Goal: Complete application form: Complete application form

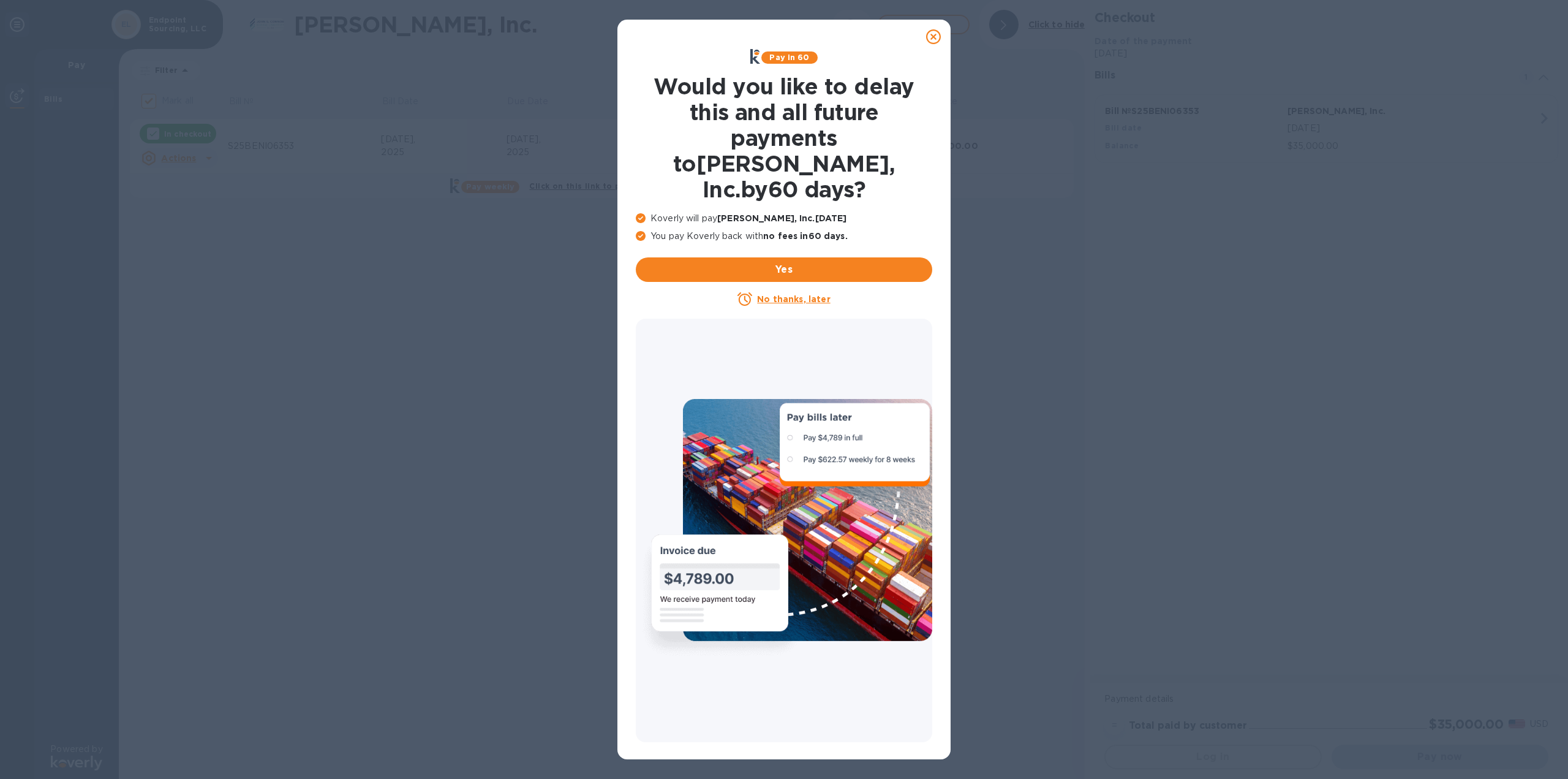
click at [792, 294] on u "No thanks, later" at bounding box center [793, 299] width 73 height 10
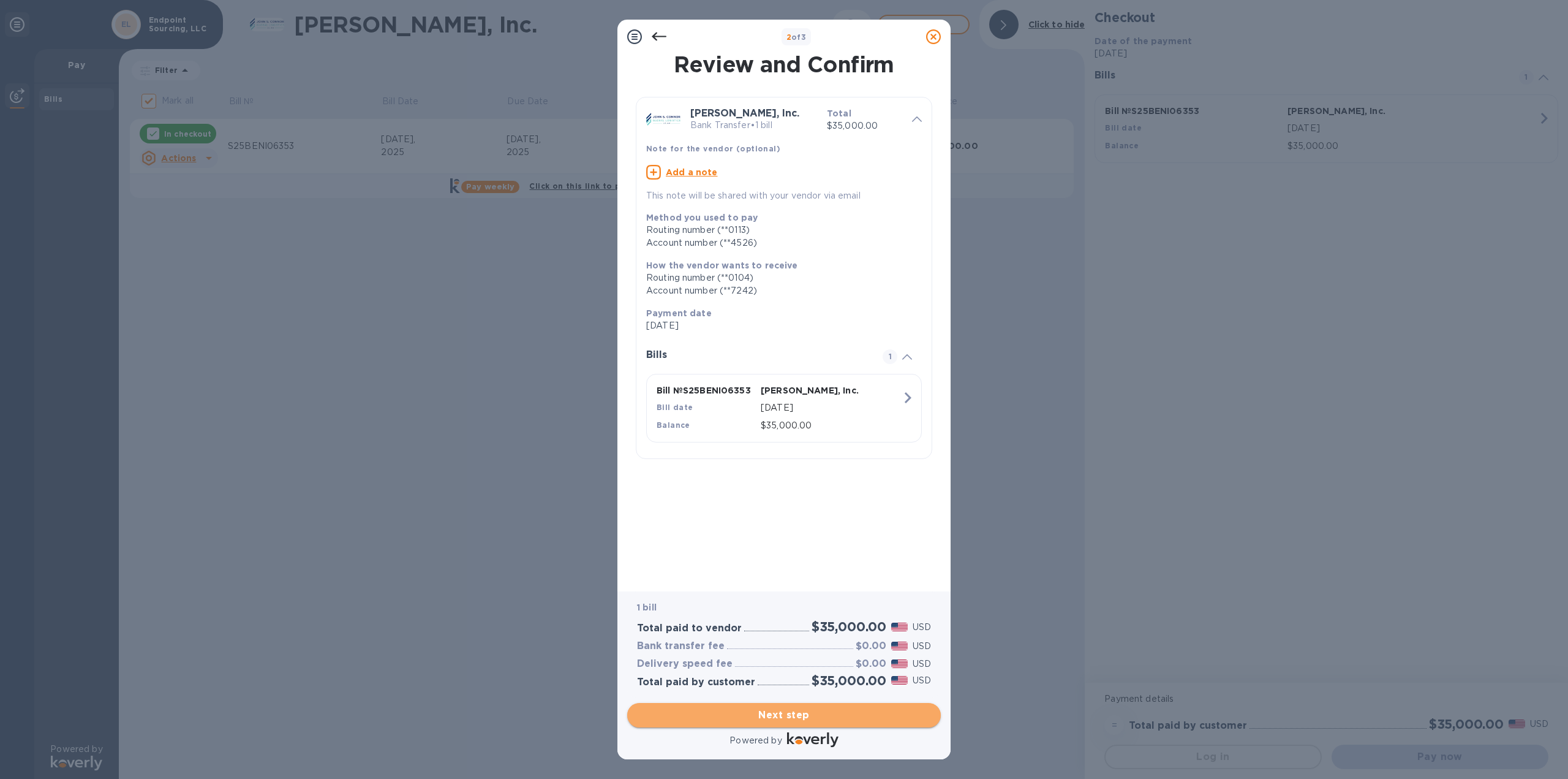
click at [810, 718] on span "Next step" at bounding box center [784, 715] width 294 height 15
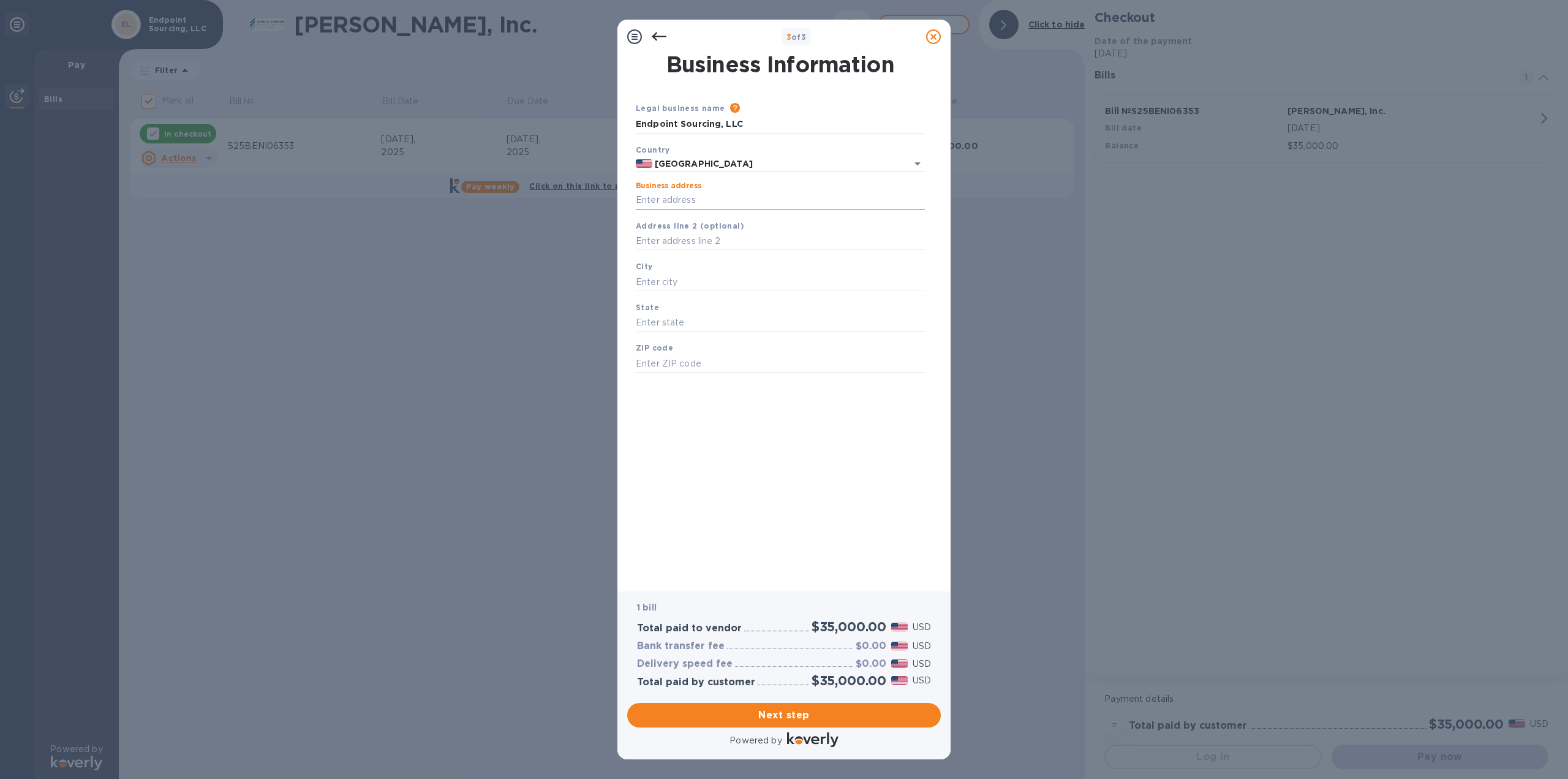
click at [748, 205] on input "Business address" at bounding box center [780, 200] width 289 height 19
type input "[STREET_ADDRESS][PERSON_NAME]"
click at [735, 282] on input "text" at bounding box center [780, 281] width 289 height 19
type input "[GEOGRAPHIC_DATA]"
type input "MD"
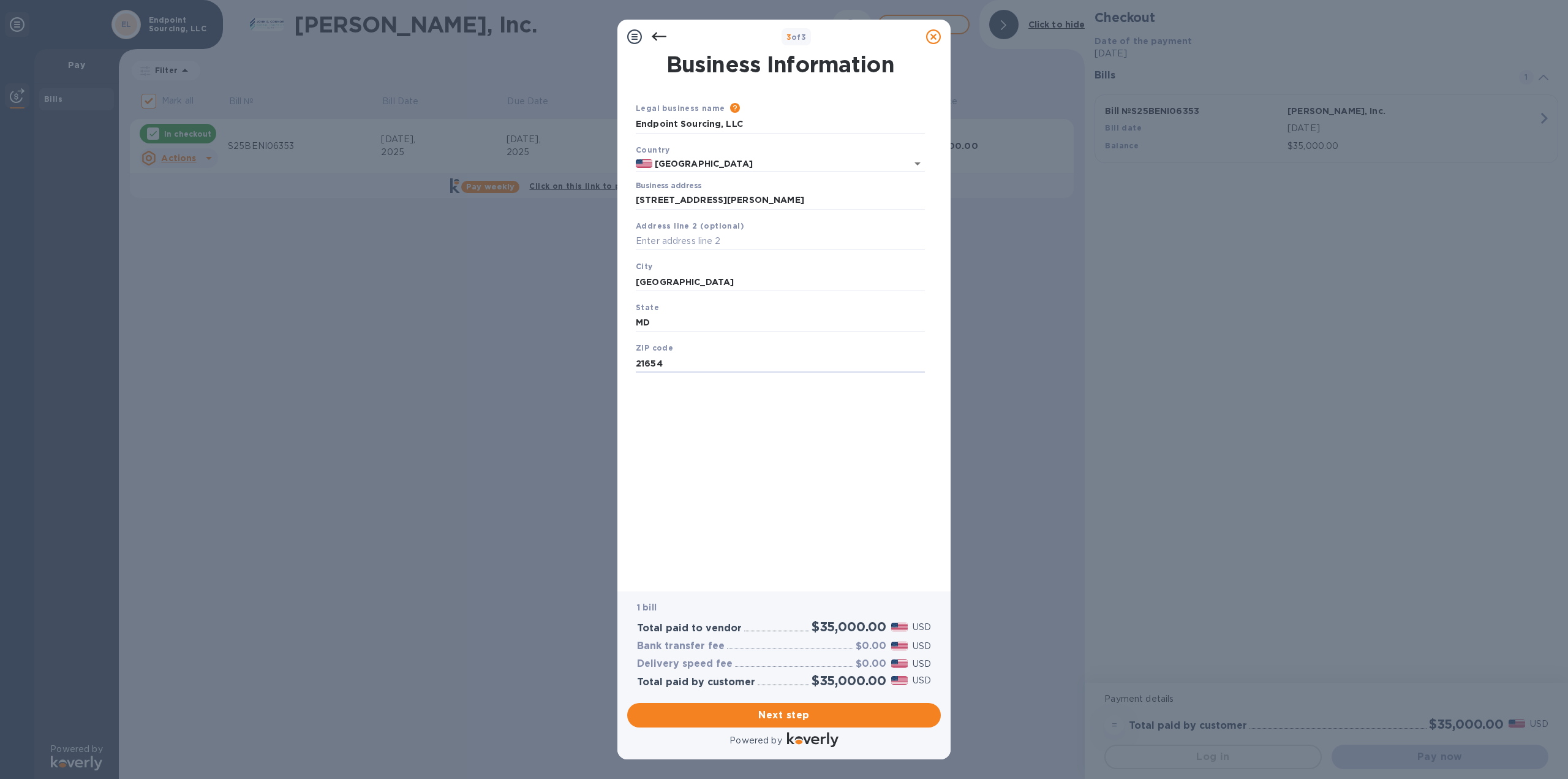
type input "21654"
click at [730, 449] on div "Business Information Legal business name Please provide the legal name that app…" at bounding box center [784, 314] width 302 height 520
click at [819, 710] on span "Next step" at bounding box center [784, 715] width 294 height 15
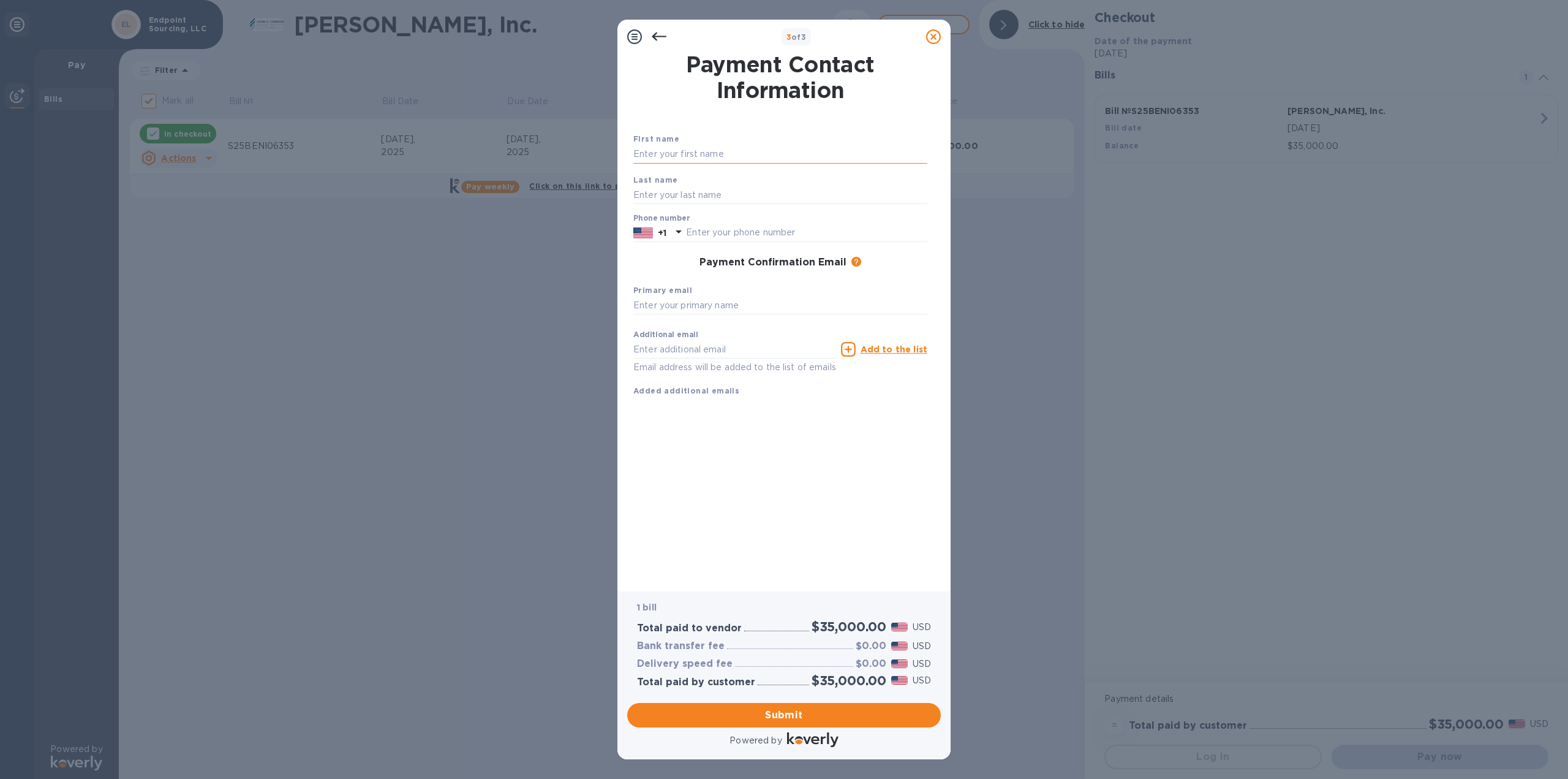
click at [725, 149] on input "text" at bounding box center [780, 154] width 294 height 19
type input "[PERSON_NAME]"
type input "4432552233"
type input "[PERSON_NAME][EMAIL_ADDRESS][DOMAIN_NAME]"
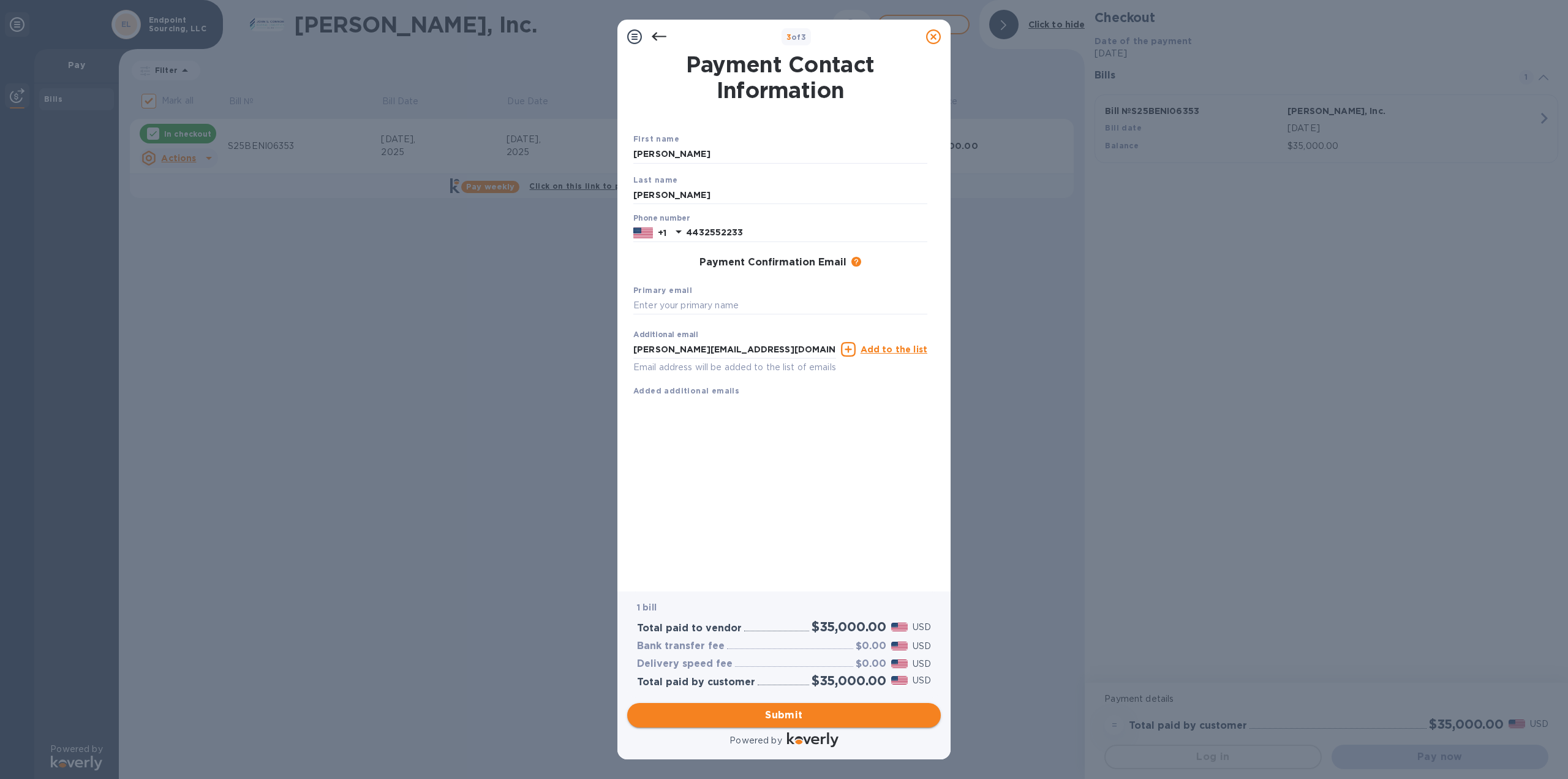
click at [817, 720] on span "Submit" at bounding box center [784, 715] width 294 height 15
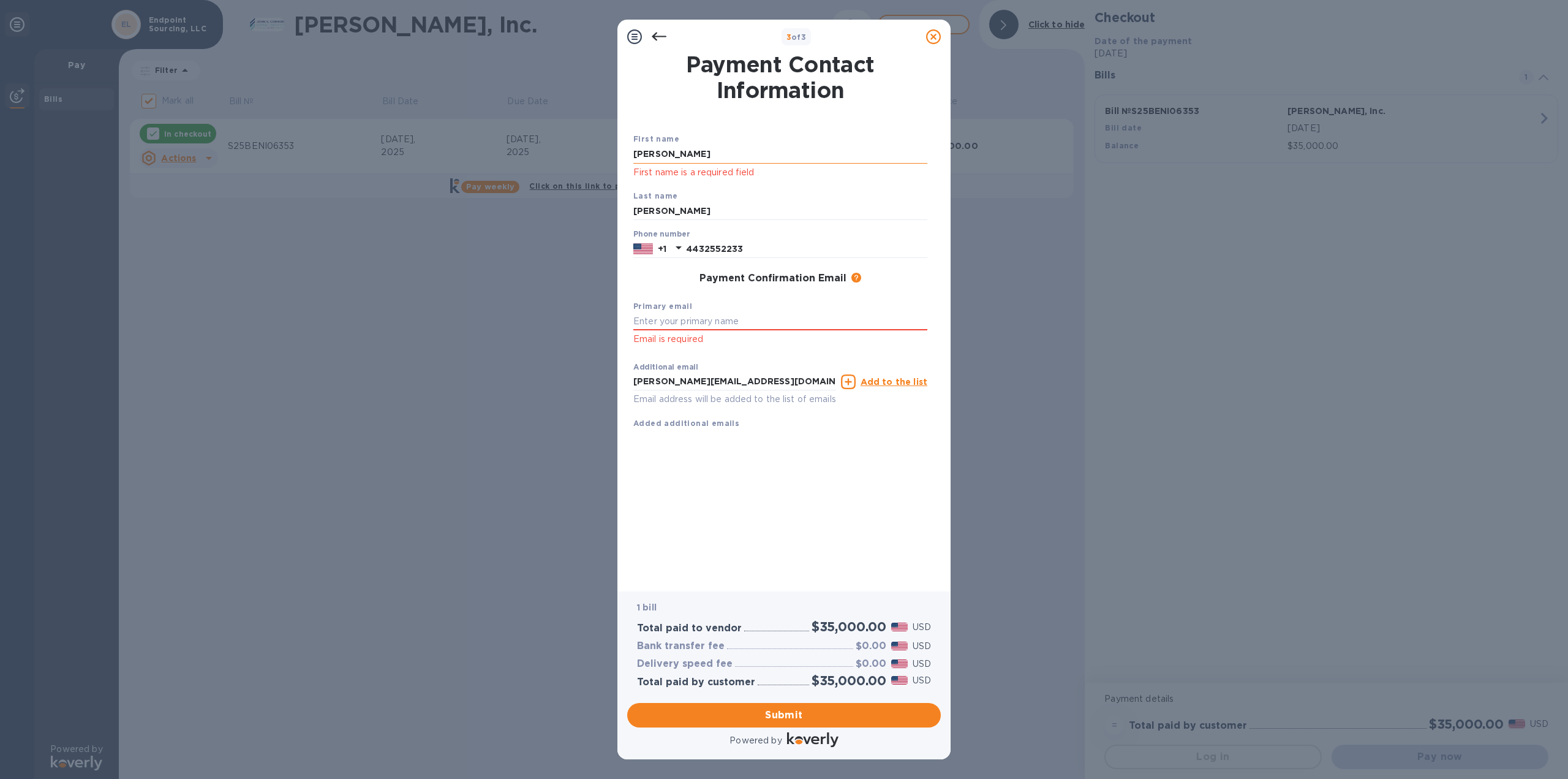
click at [696, 146] on input "[PERSON_NAME]" at bounding box center [780, 154] width 294 height 19
type input "[PERSON_NAME]"
click at [704, 208] on input "[PERSON_NAME]" at bounding box center [780, 211] width 294 height 19
type input "[PERSON_NAME]"
click at [606, 233] on div "3 of 3 Payment Contact Information First name [PERSON_NAME] First name is a req…" at bounding box center [784, 390] width 1568 height 779
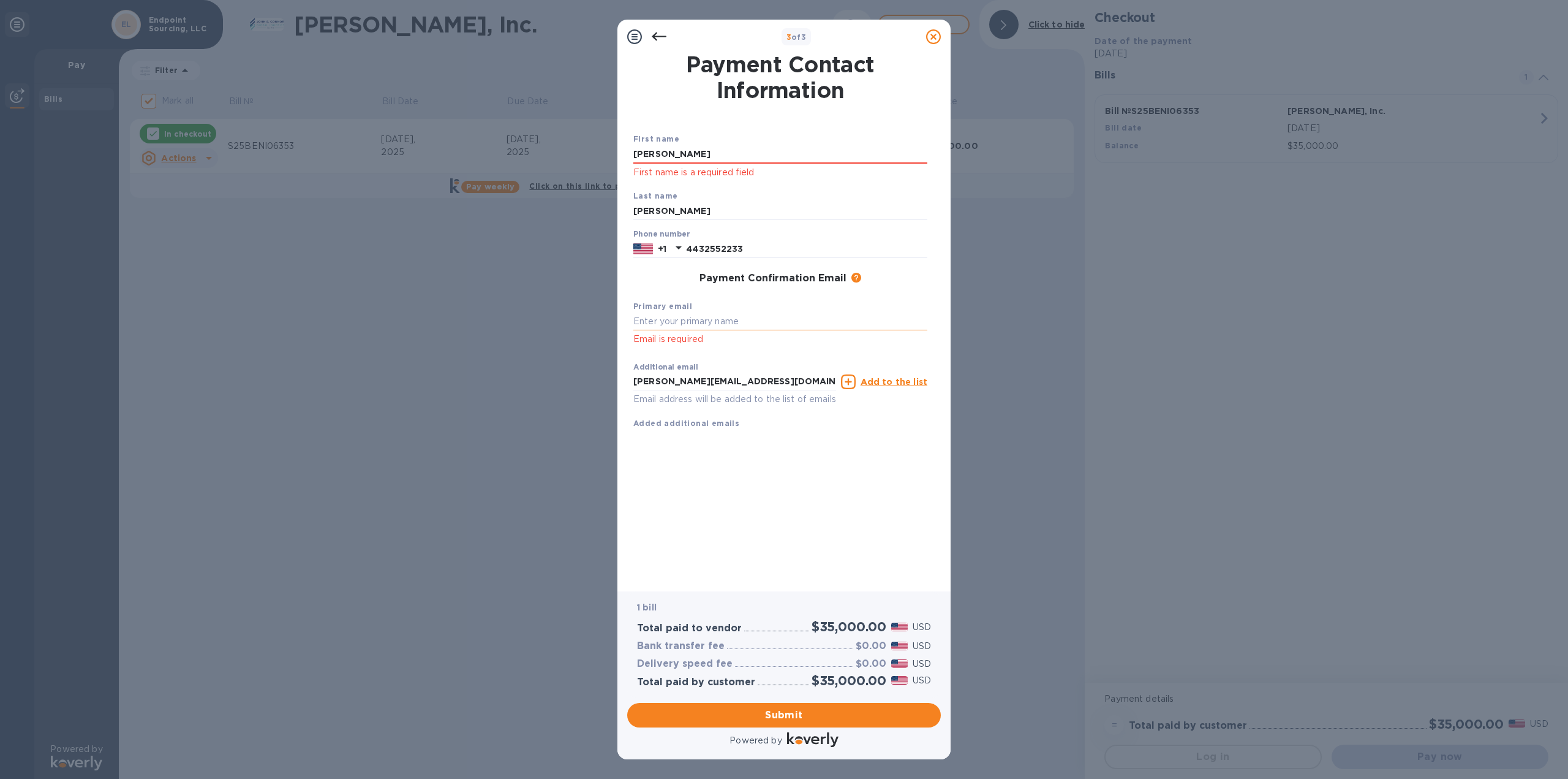
click at [685, 316] on input "text" at bounding box center [780, 321] width 294 height 19
type input "[PERSON_NAME][EMAIL_ADDRESS][DOMAIN_NAME]"
click at [818, 707] on span "Submit" at bounding box center [784, 715] width 294 height 15
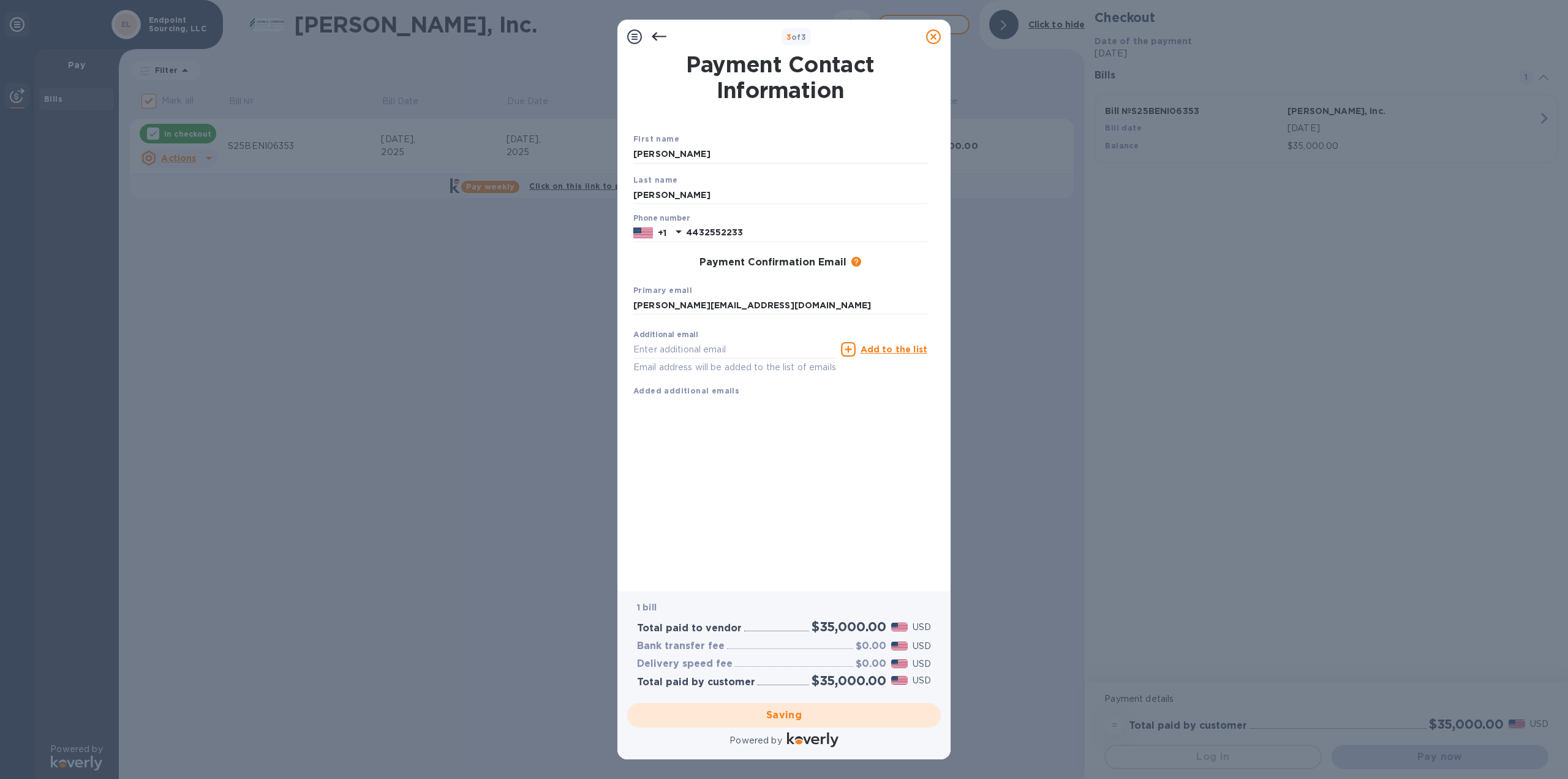
checkbox input "false"
